Goal: Book appointment/travel/reservation

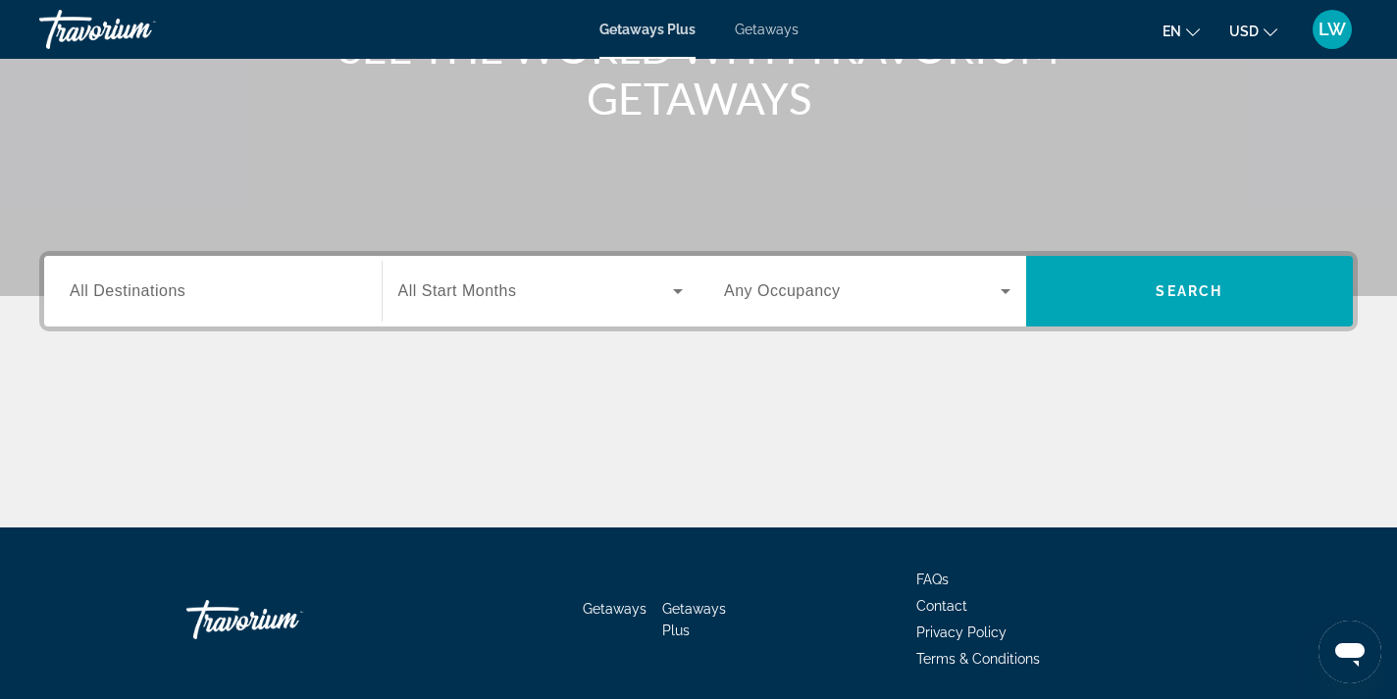
scroll to position [297, 0]
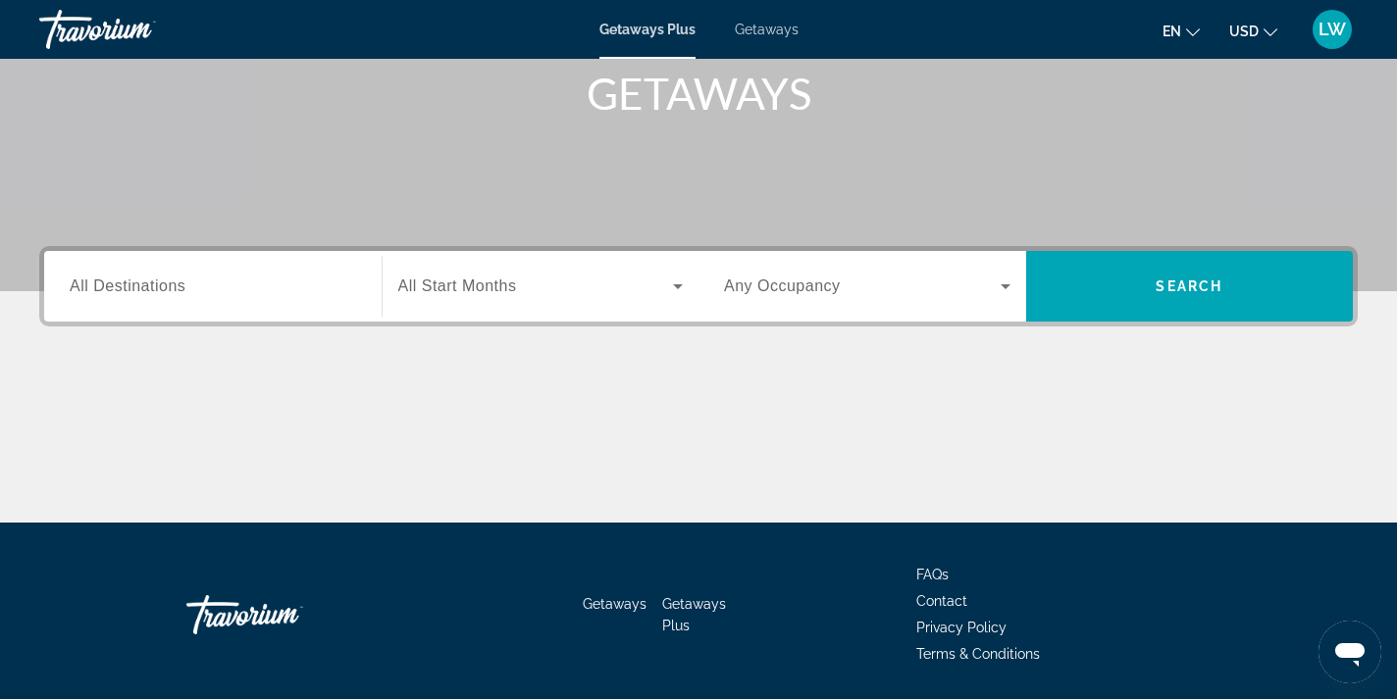
click at [139, 290] on span "All Destinations" at bounding box center [128, 286] width 116 height 17
click at [139, 290] on input "Destination All Destinations" at bounding box center [213, 288] width 286 height 24
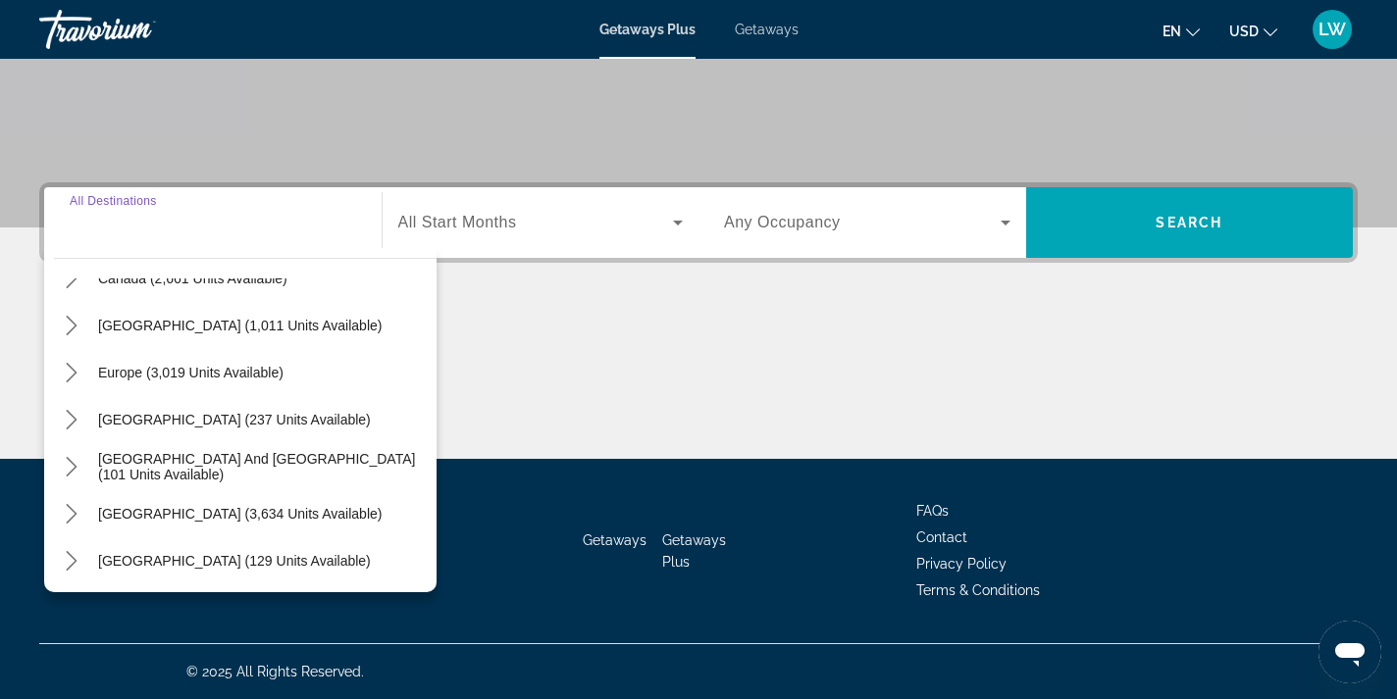
scroll to position [165, 0]
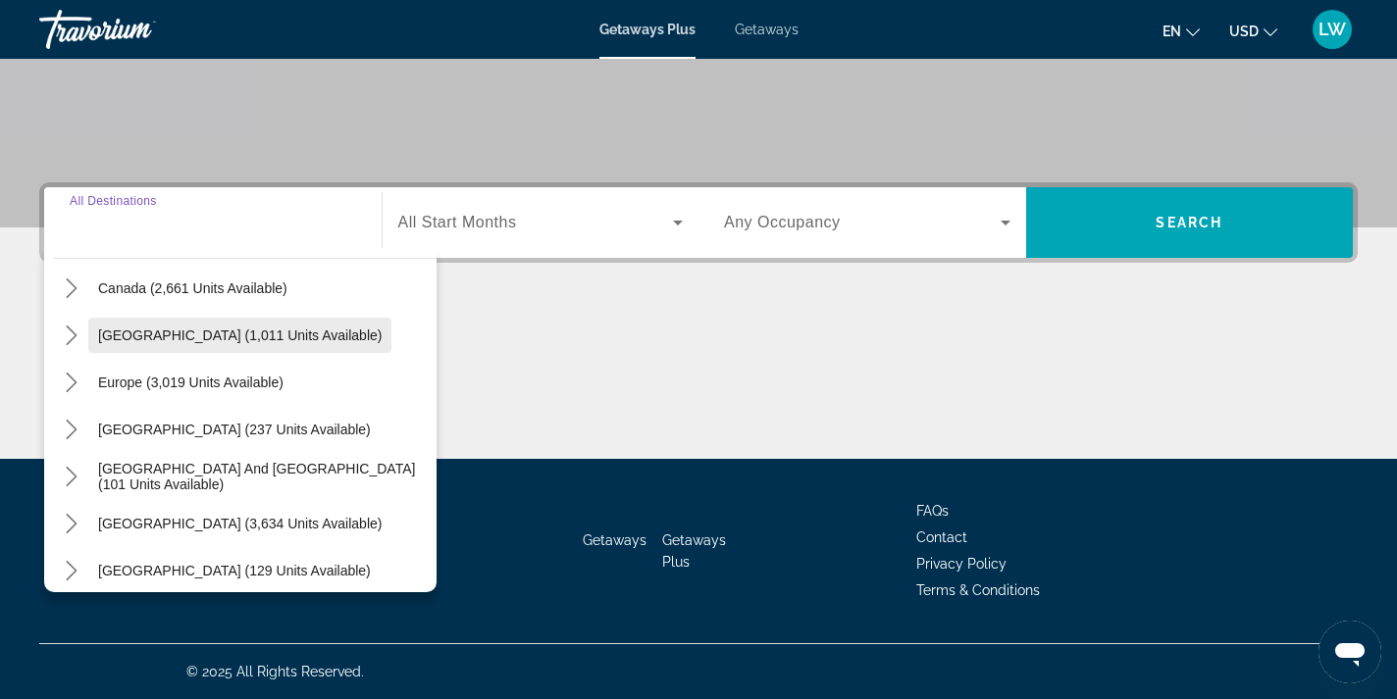
click at [211, 347] on span "Select destination: Caribbean & Atlantic Islands (1,011 units available)" at bounding box center [239, 335] width 303 height 47
type input "**********"
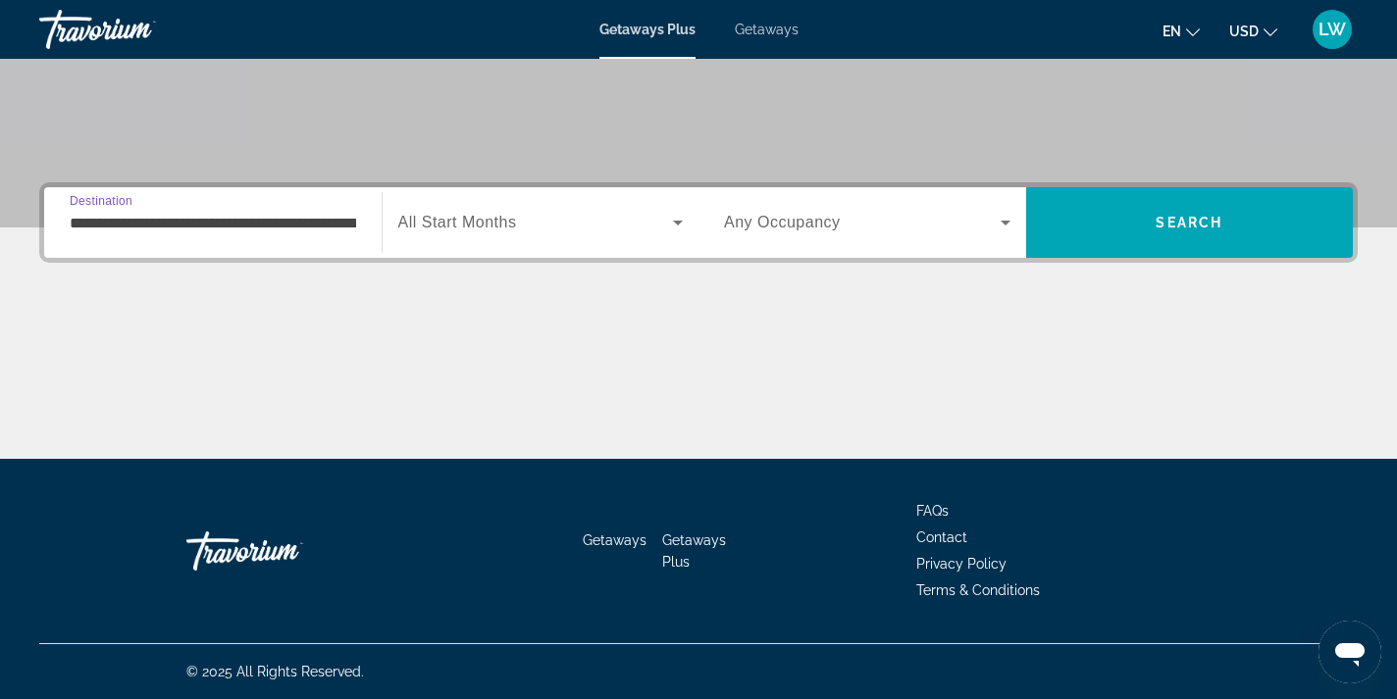
click at [541, 216] on span "Search widget" at bounding box center [536, 223] width 276 height 24
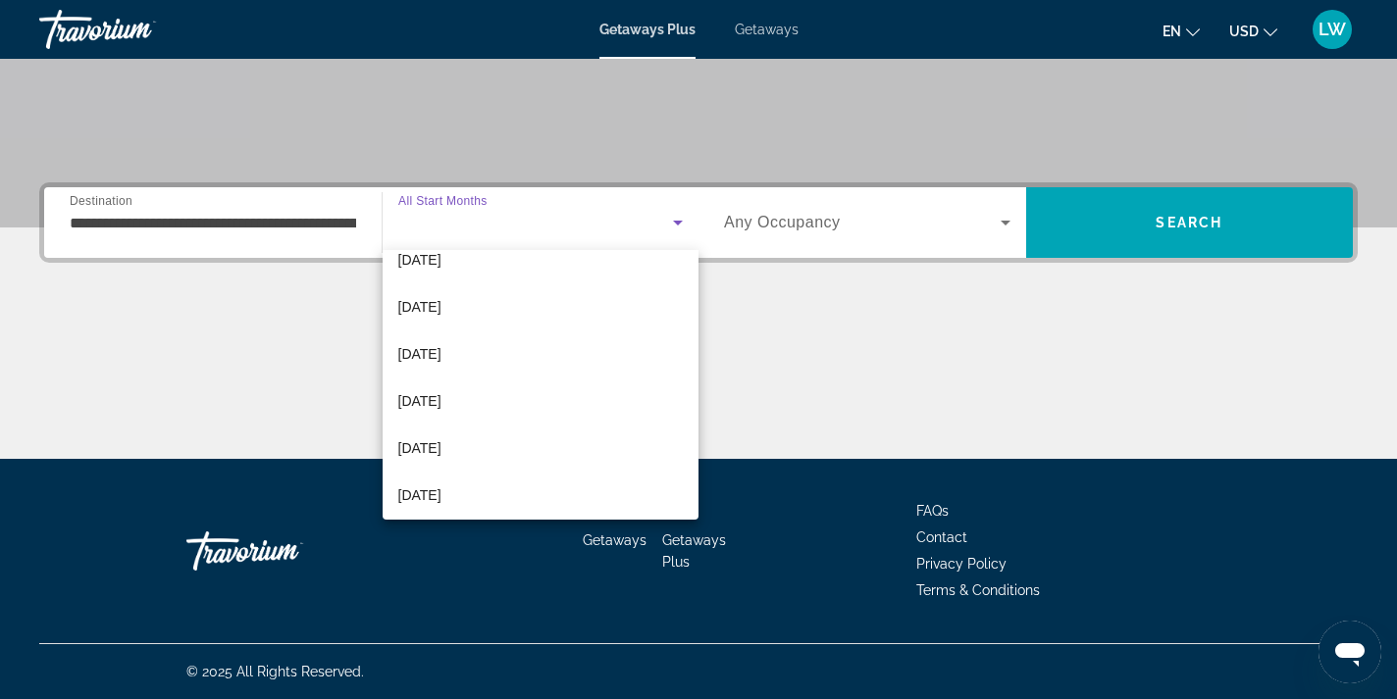
scroll to position [225, 0]
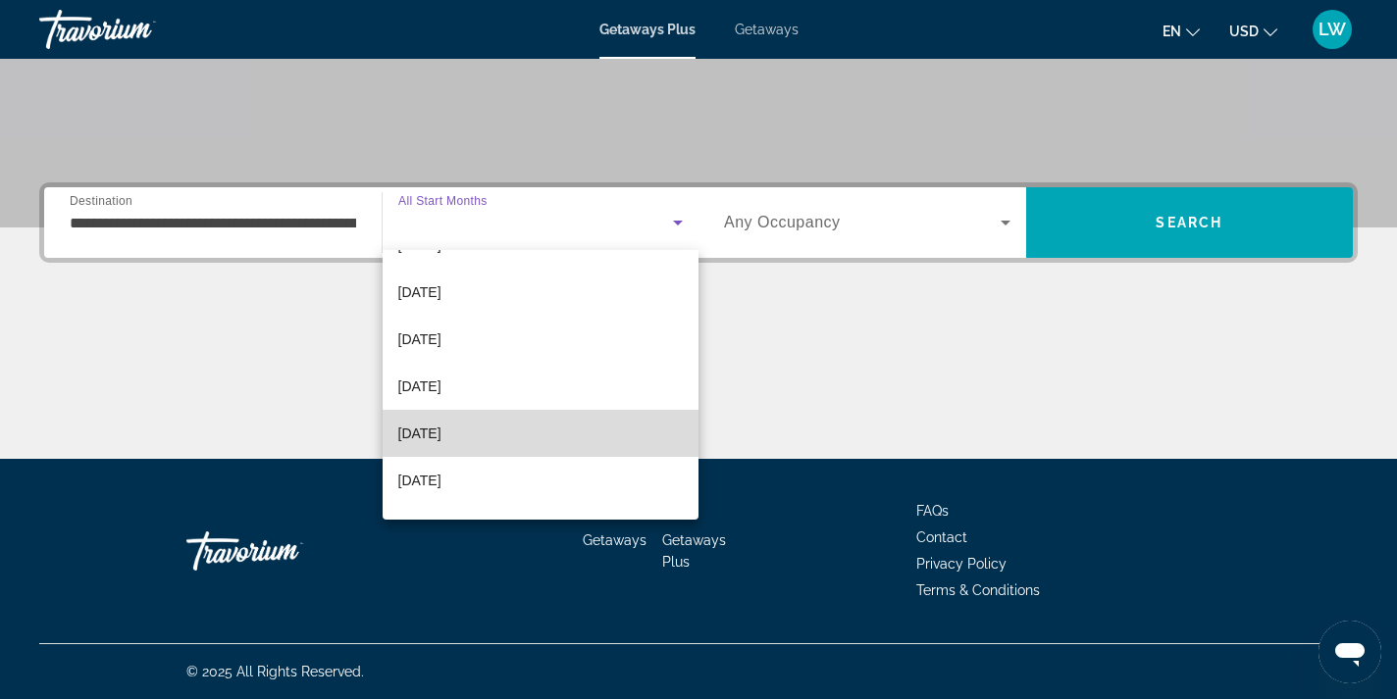
click at [460, 437] on mat-option "[DATE]" at bounding box center [541, 433] width 317 height 47
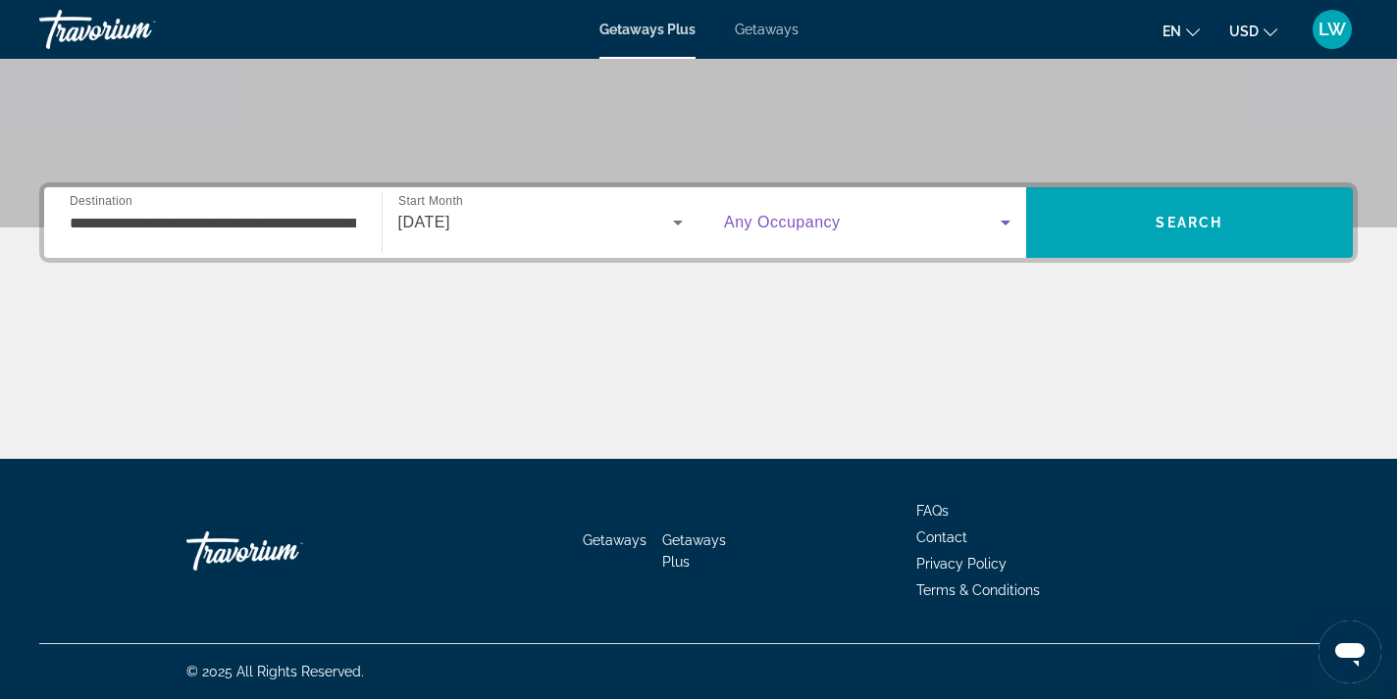
click at [1003, 225] on icon "Search widget" at bounding box center [1006, 223] width 24 height 24
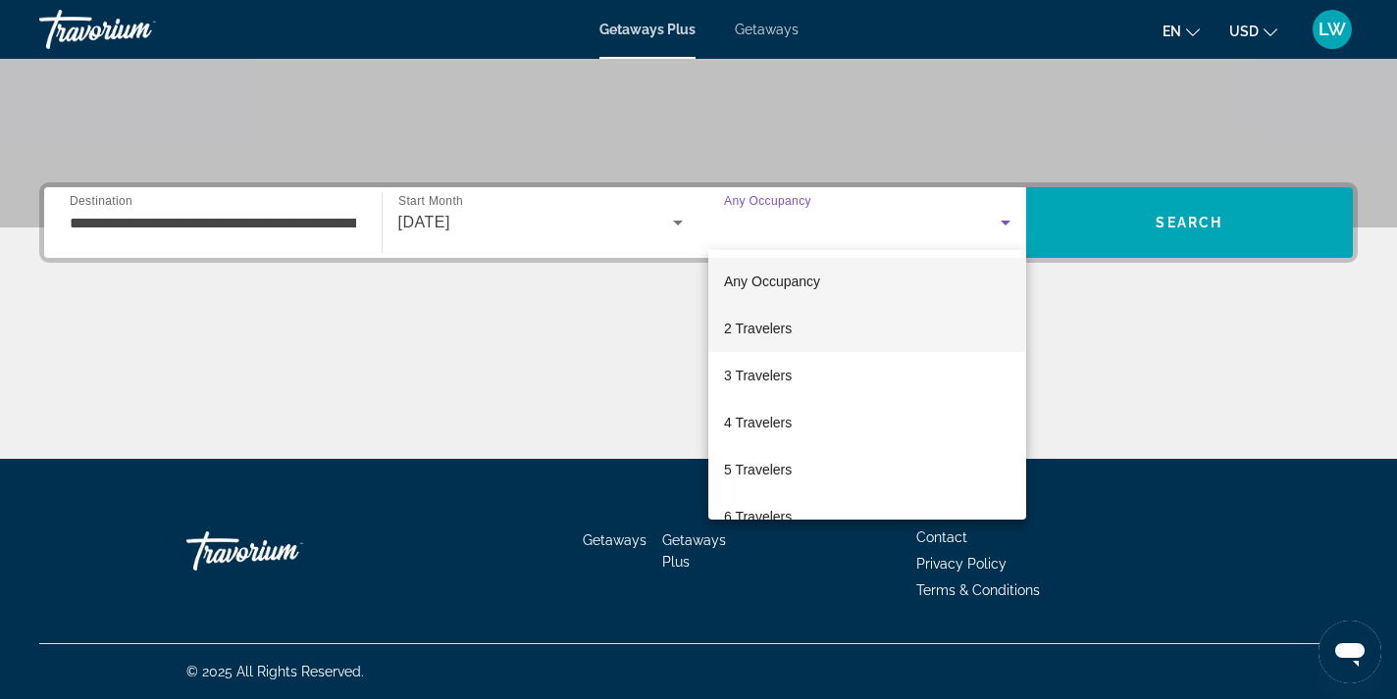
click at [824, 334] on mat-option "2 Travelers" at bounding box center [867, 328] width 318 height 47
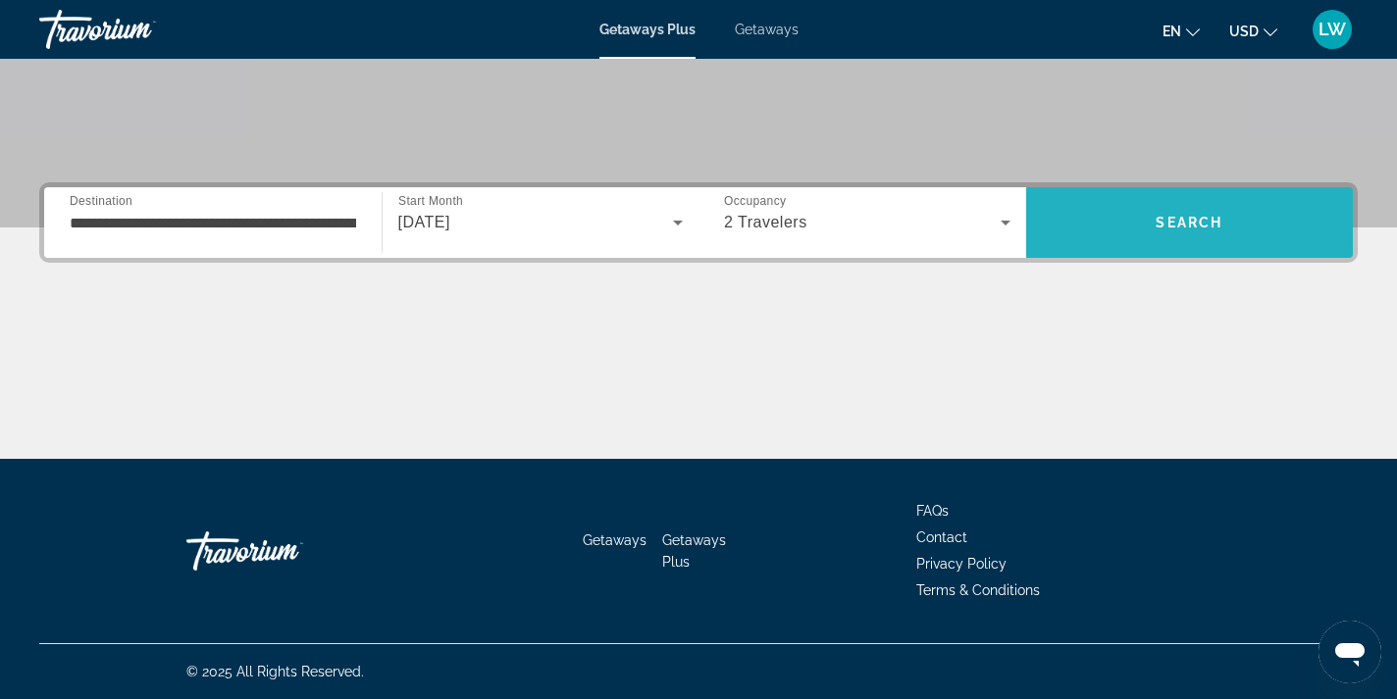
click at [1137, 218] on span "Search" at bounding box center [1190, 222] width 328 height 47
